Goal: Task Accomplishment & Management: Manage account settings

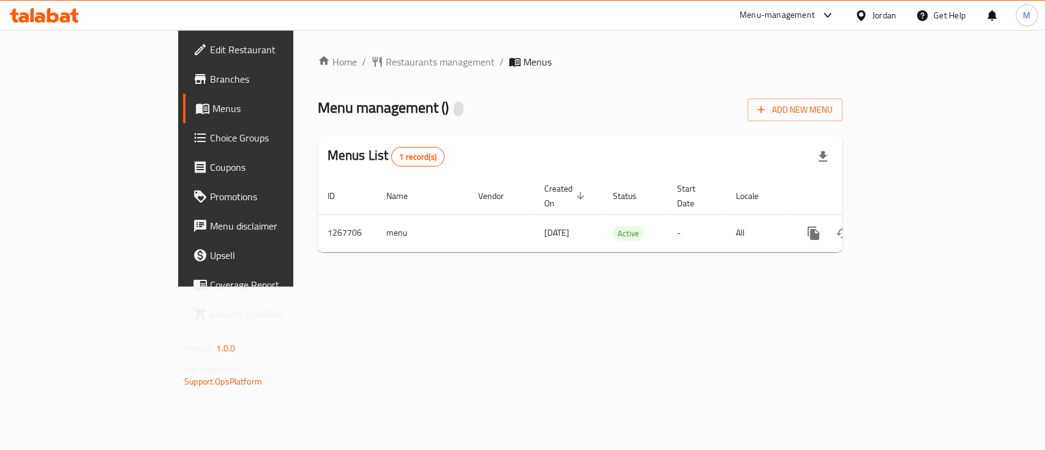
click at [867, 287] on div "Home / Restaurants management / Menus Menu management ( ) Add New Menu Menus Li…" at bounding box center [580, 158] width 574 height 257
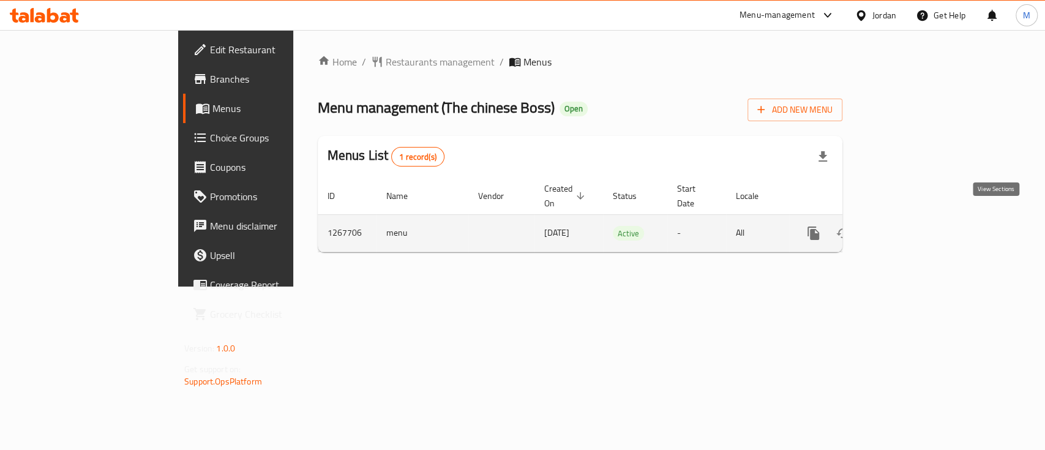
click at [910, 226] on icon "enhanced table" at bounding box center [902, 233] width 15 height 15
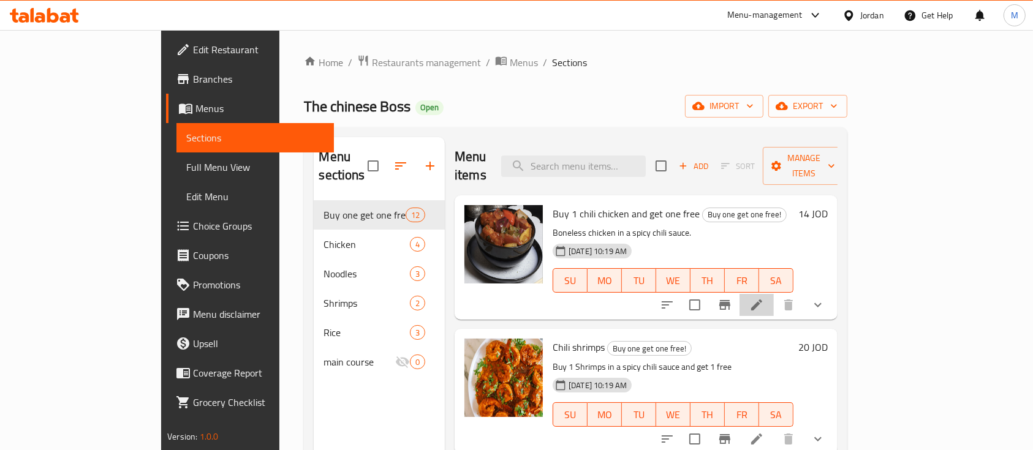
click at [774, 294] on li at bounding box center [756, 305] width 34 height 22
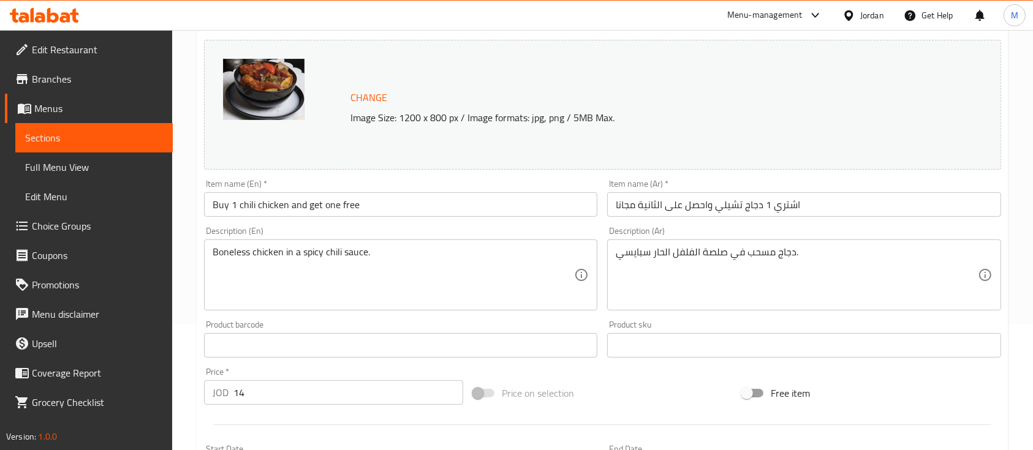
scroll to position [81, 0]
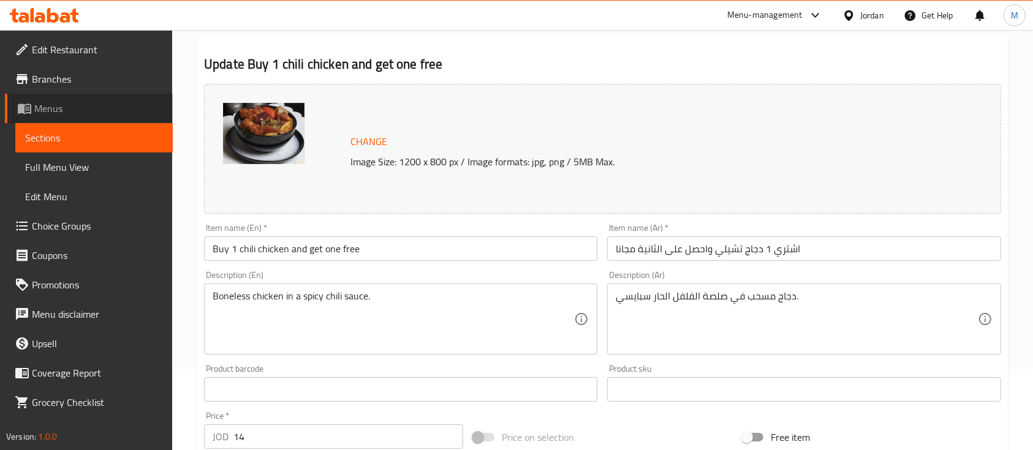
click at [109, 112] on span "Menus" at bounding box center [98, 108] width 129 height 15
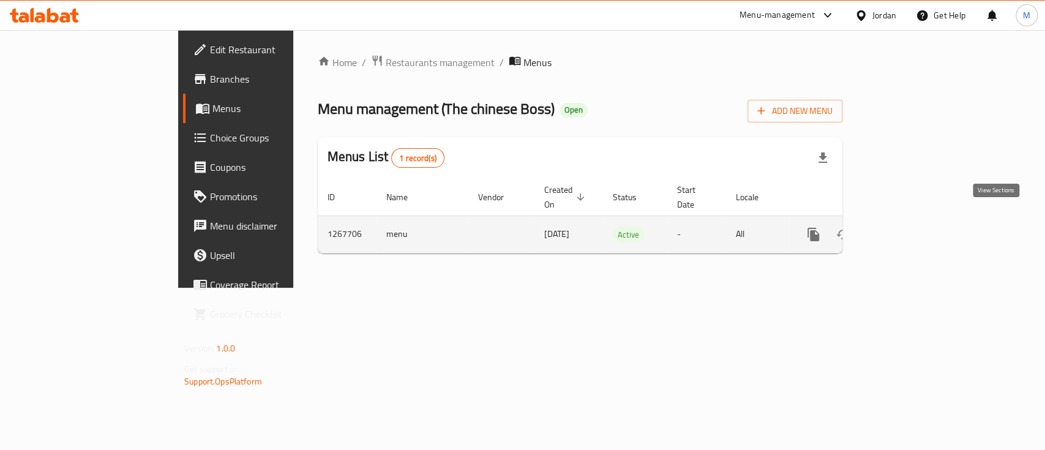
click at [910, 227] on icon "enhanced table" at bounding box center [902, 234] width 15 height 15
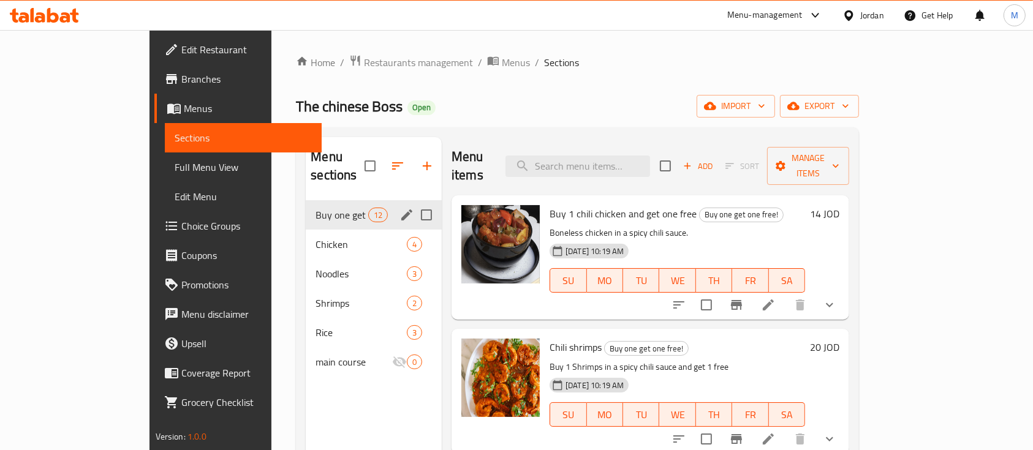
click at [413, 202] on input "Menu sections" at bounding box center [426, 215] width 26 height 26
click at [401, 209] on icon "edit" at bounding box center [406, 214] width 11 height 11
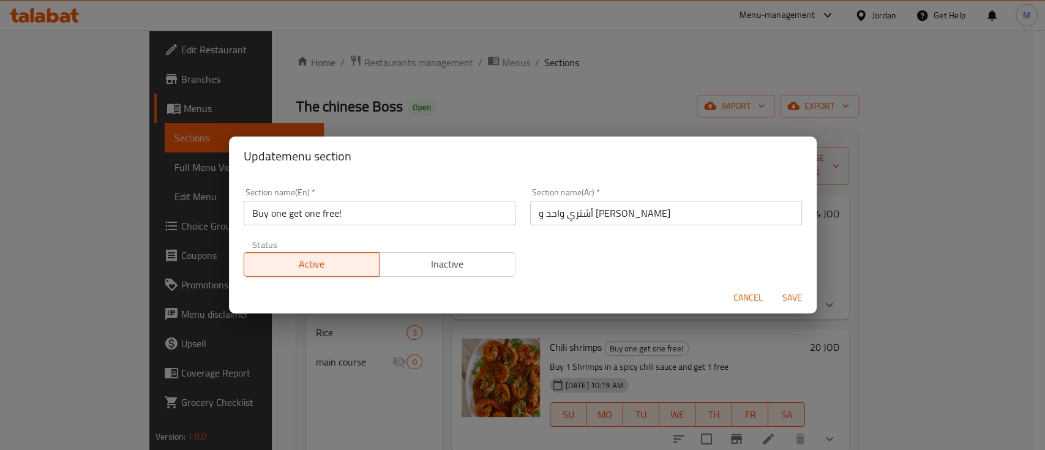
click at [434, 270] on span "Inactive" at bounding box center [448, 264] width 126 height 18
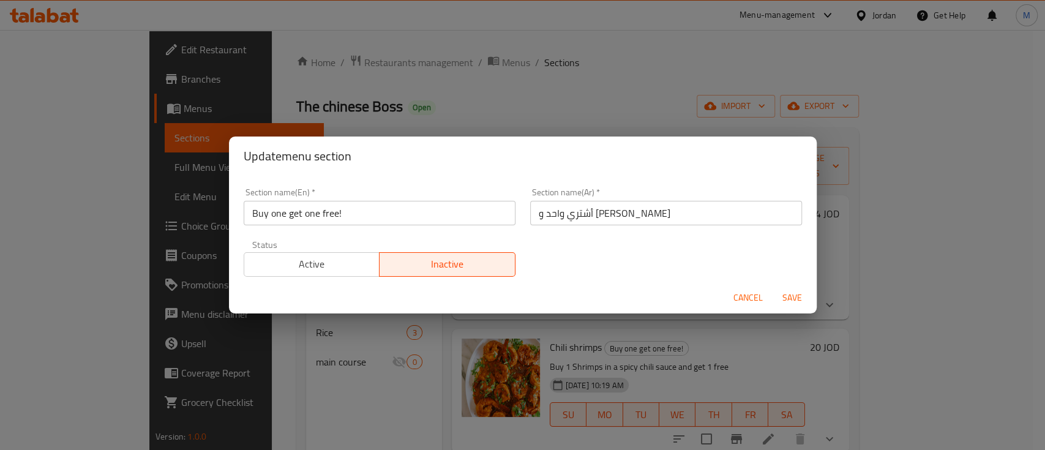
click at [793, 292] on span "Save" at bounding box center [792, 297] width 29 height 15
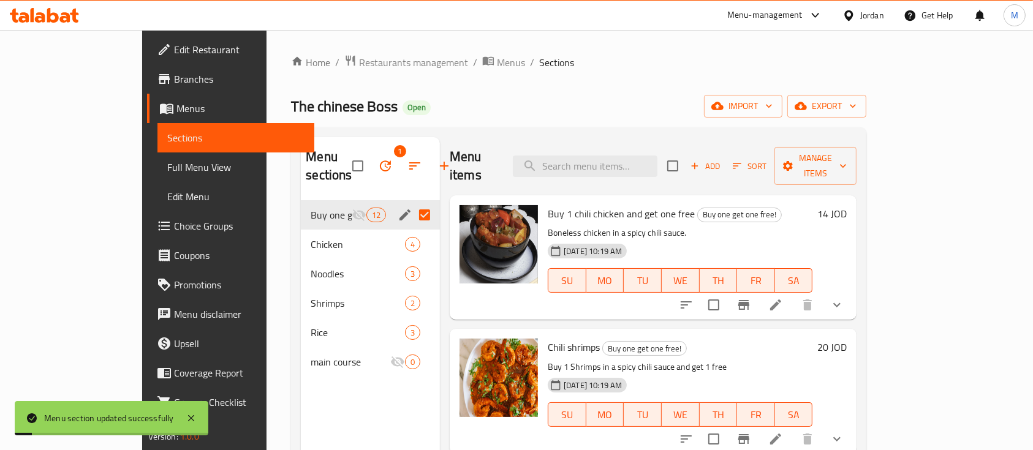
click at [311, 391] on div "Menu sections 1 Buy one get one free! 12 Chicken 4 Noodles 3 Shrimps 2 Rice 3 m…" at bounding box center [370, 362] width 139 height 450
click at [412, 202] on input "Menu sections" at bounding box center [425, 215] width 26 height 26
checkbox input "false"
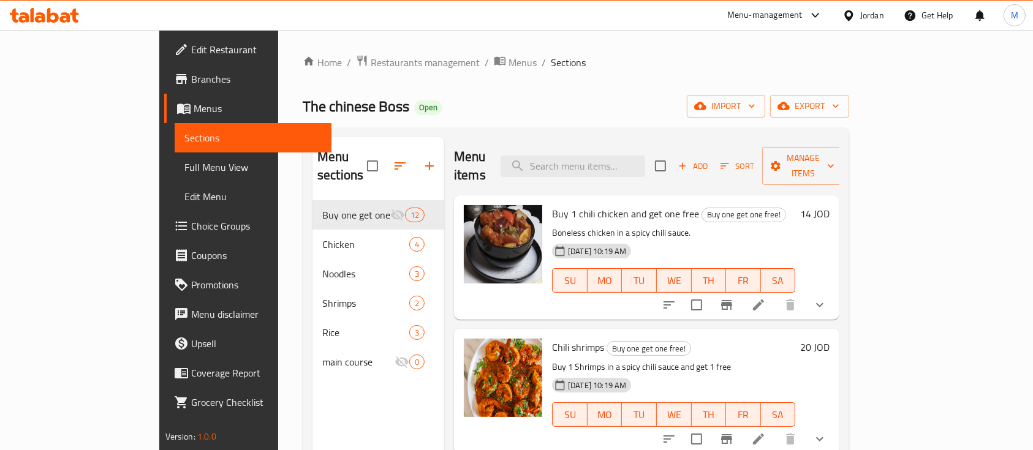
click at [734, 13] on div "Menu-management" at bounding box center [764, 15] width 75 height 15
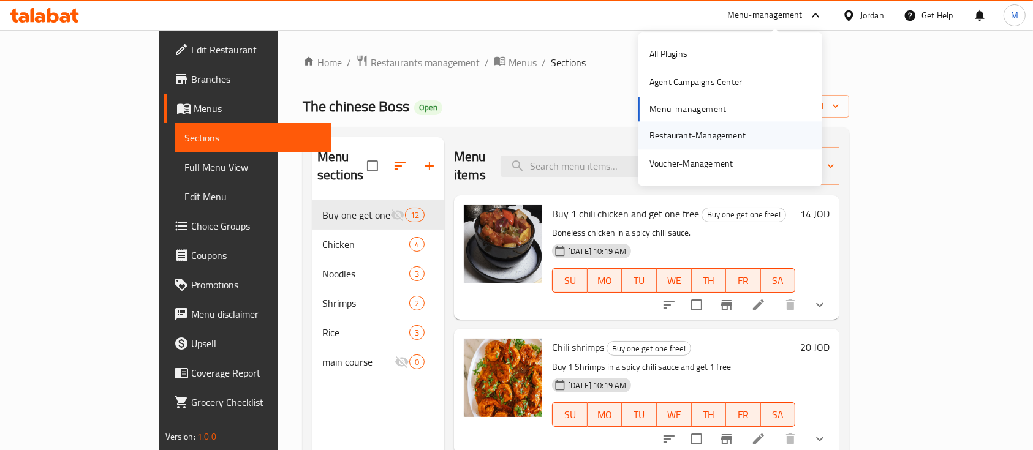
click at [742, 132] on div "Restaurant-Management" at bounding box center [697, 135] width 96 height 13
